Goal: Find specific page/section: Find specific page/section

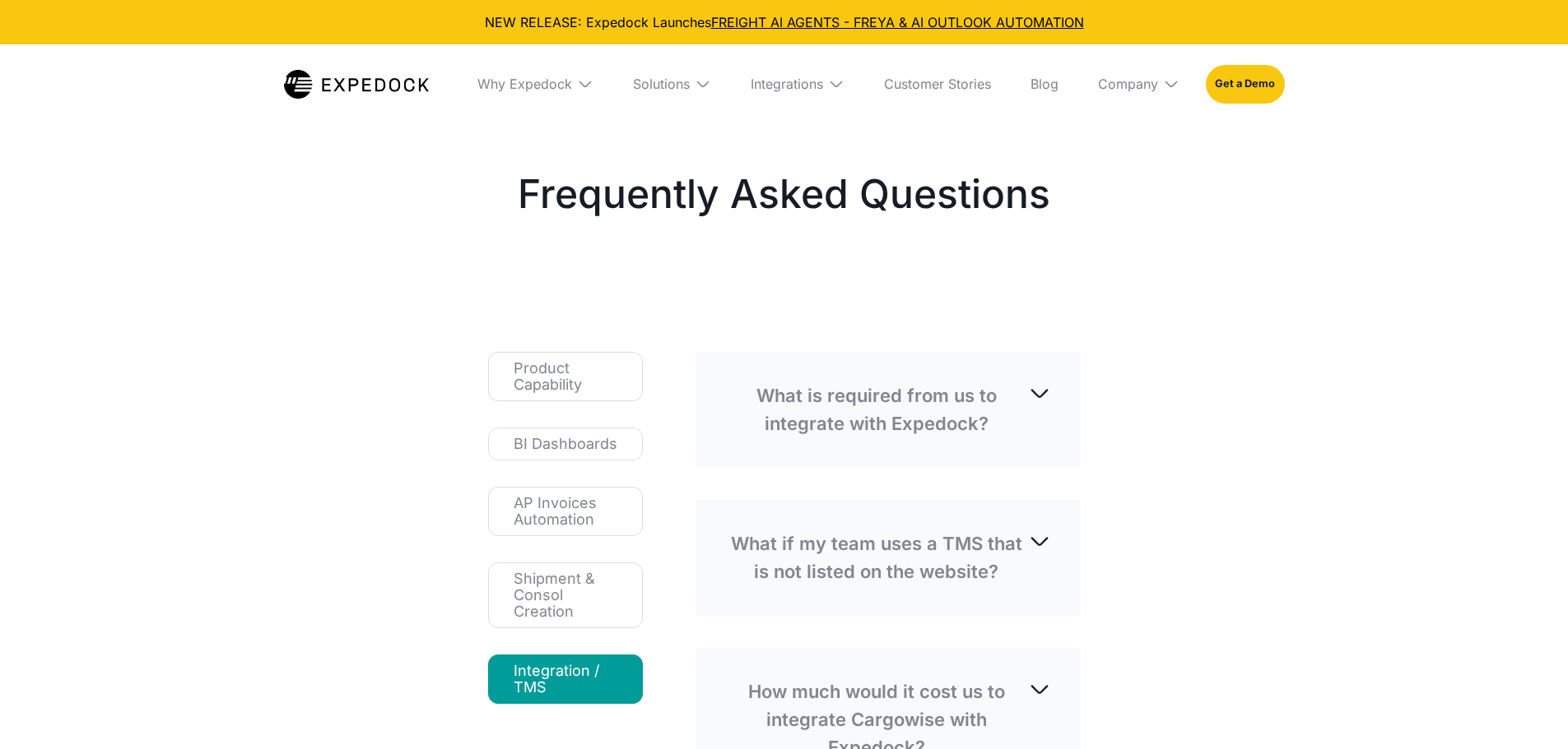
select select
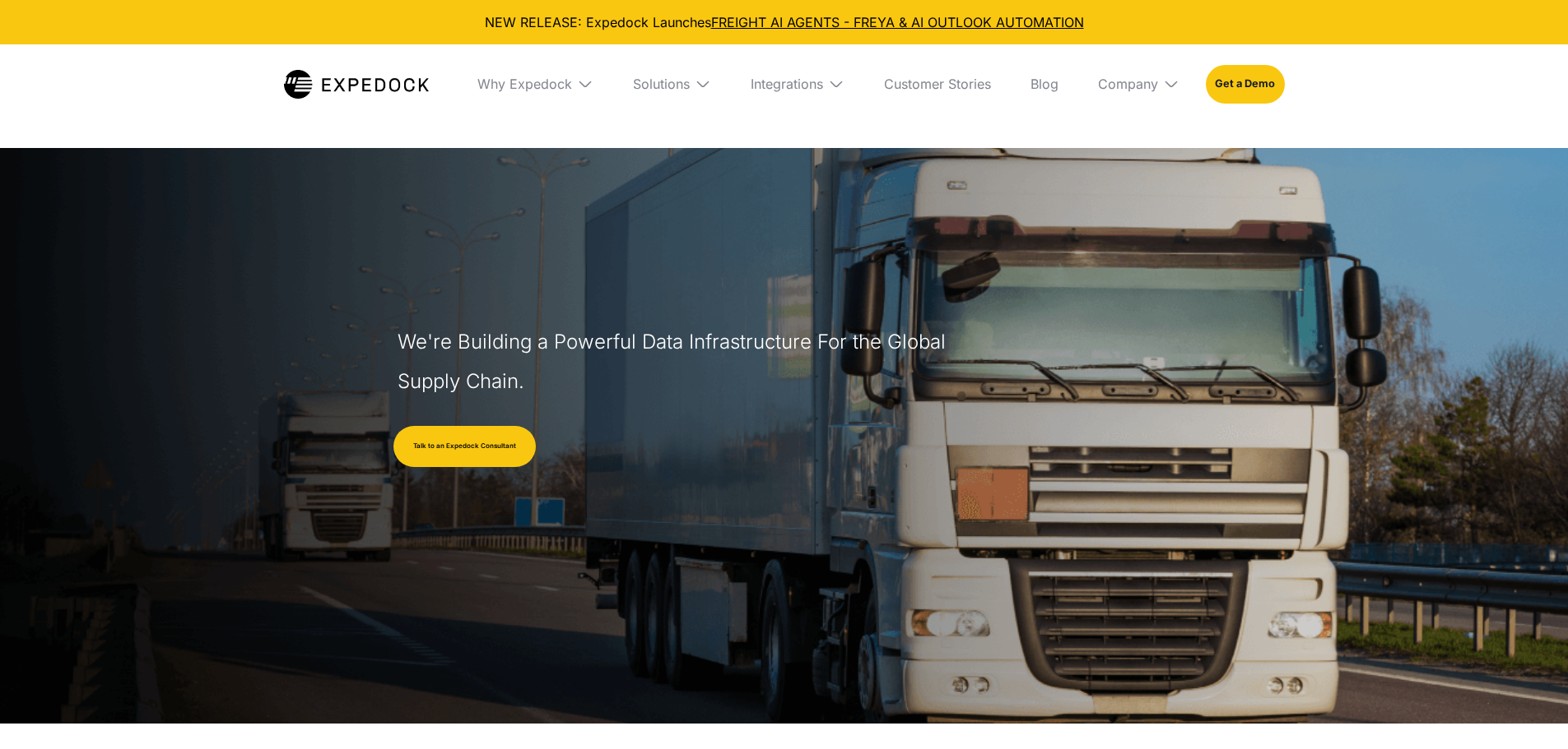
select select
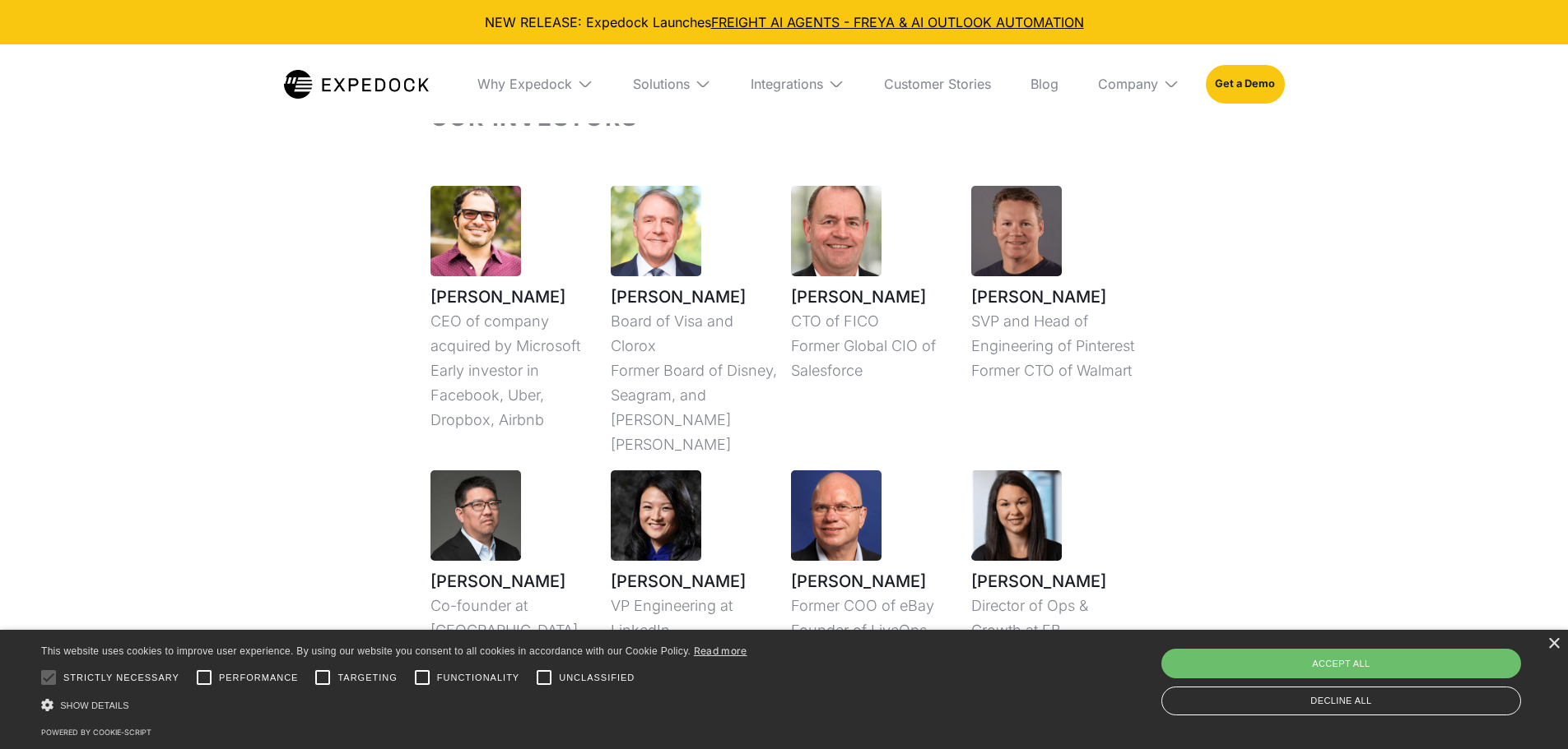
scroll to position [4278, 0]
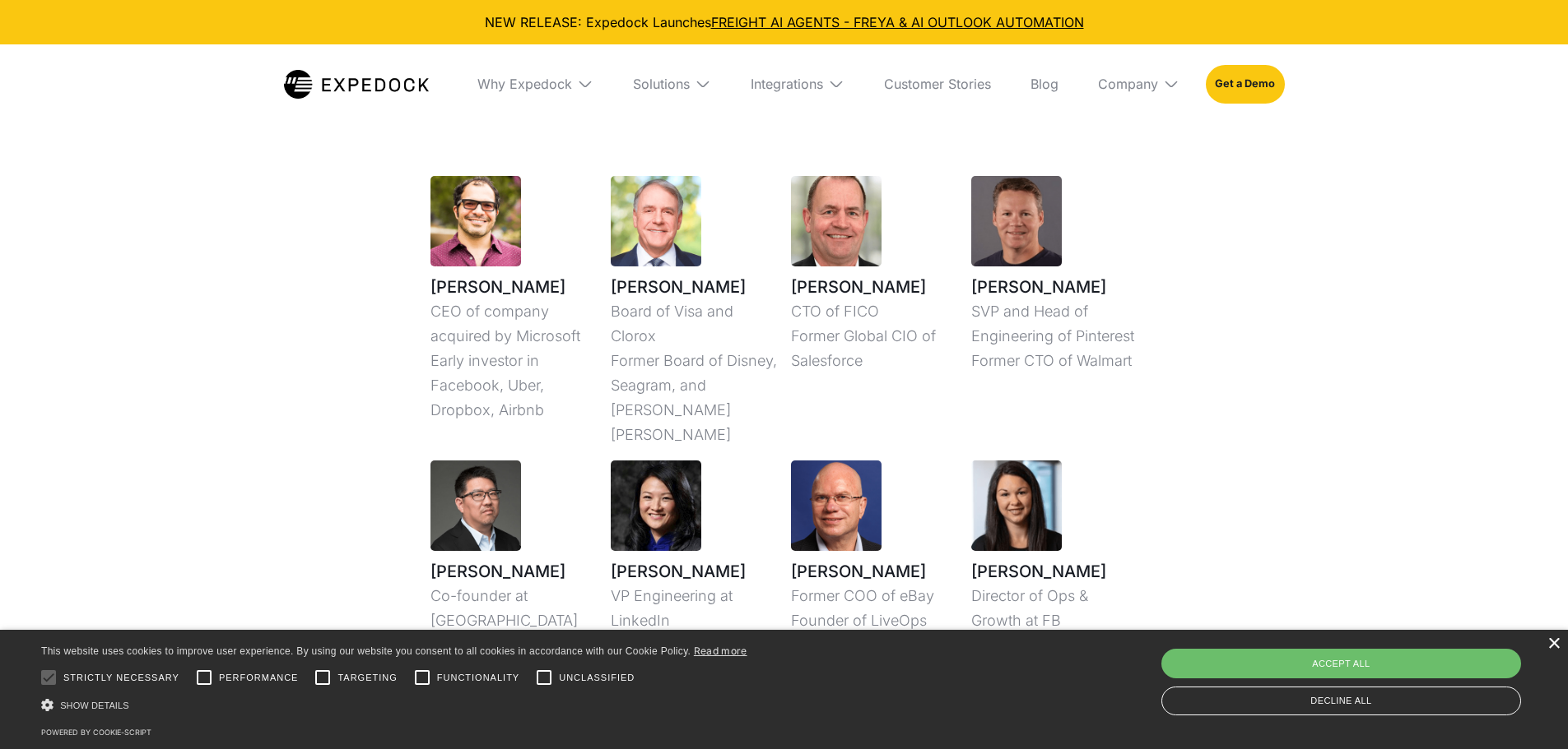
click at [1551, 643] on div "×" at bounding box center [1553, 644] width 13 height 13
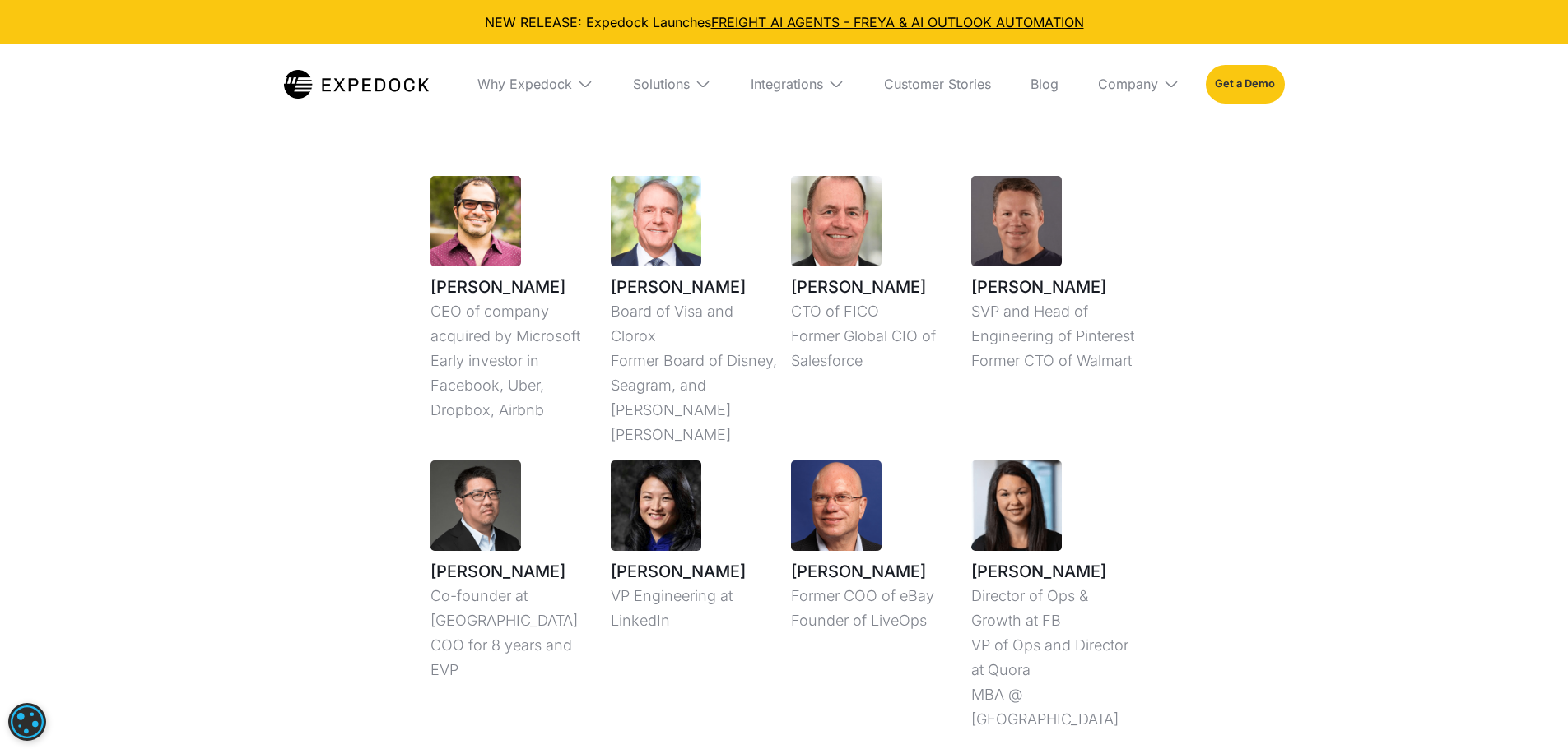
click at [1246, 86] on link "Get a Demo" at bounding box center [1245, 83] width 78 height 38
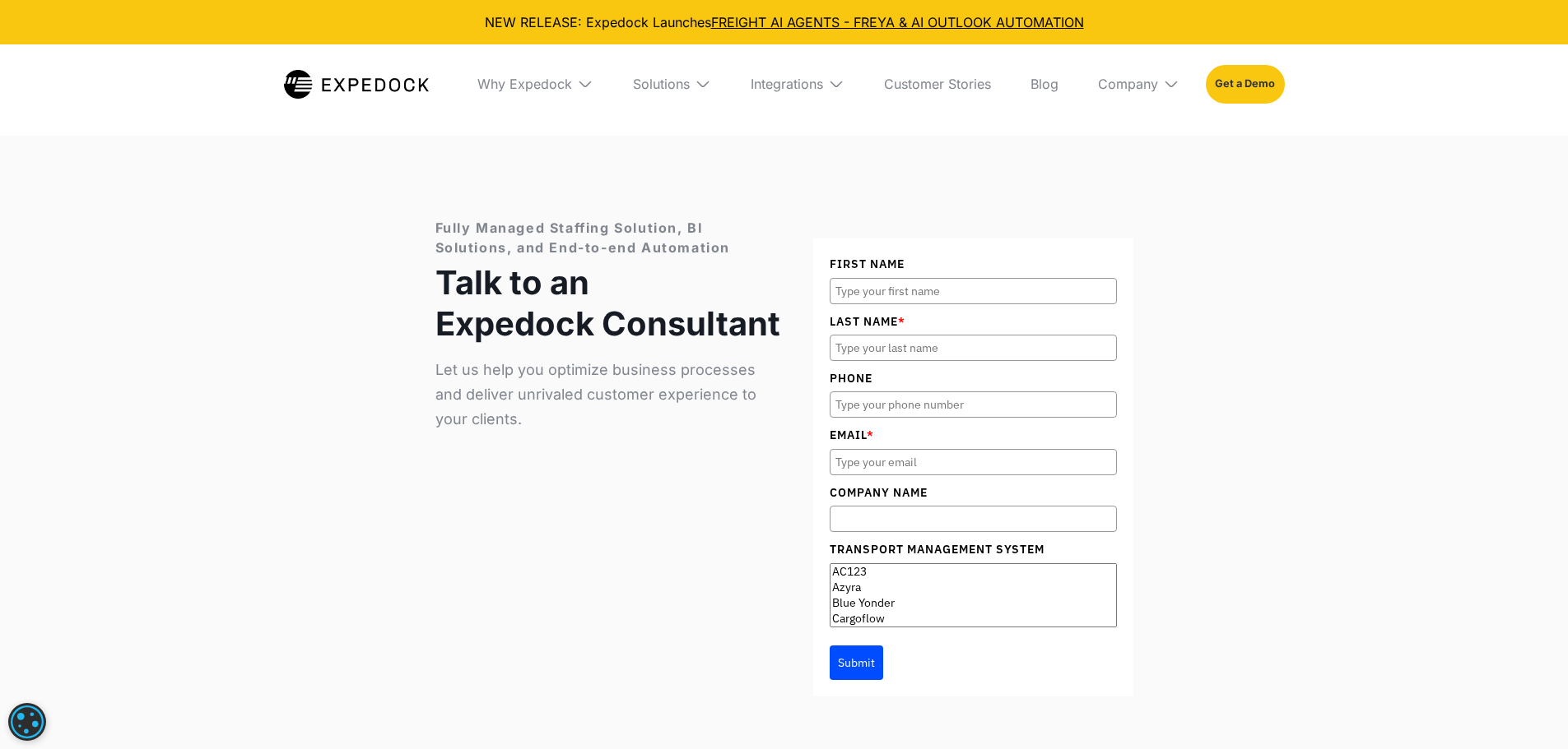
scroll to position [6373, 0]
